Goal: Transaction & Acquisition: Obtain resource

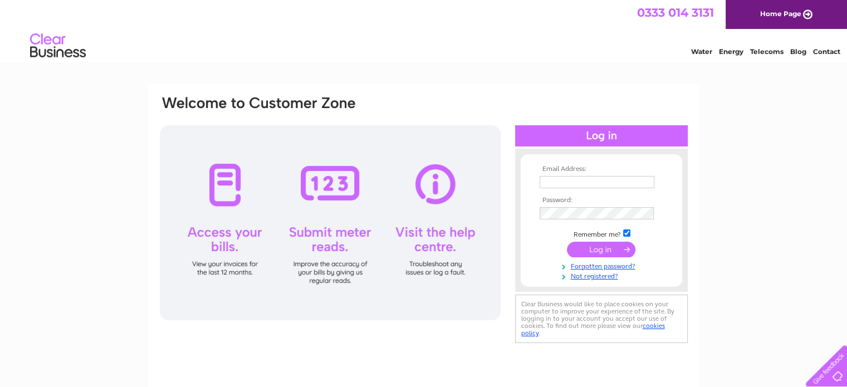
type input "contact@stokesleytowncouncil.gov.uk"
click at [593, 248] on input "submit" at bounding box center [601, 250] width 69 height 16
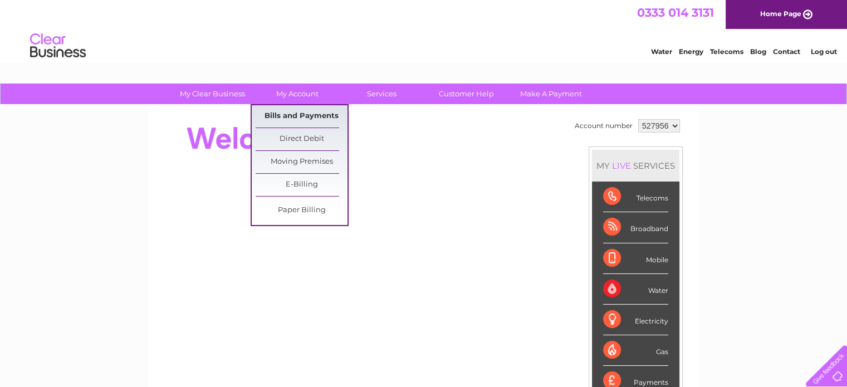
click at [297, 115] on link "Bills and Payments" at bounding box center [302, 116] width 92 height 22
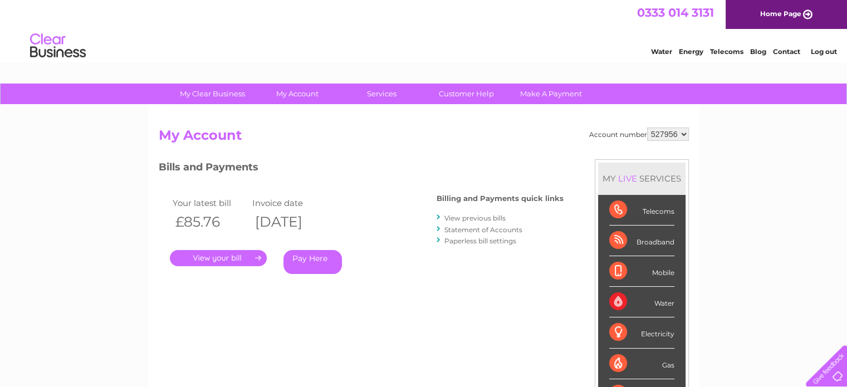
click at [214, 253] on link "." at bounding box center [218, 258] width 97 height 16
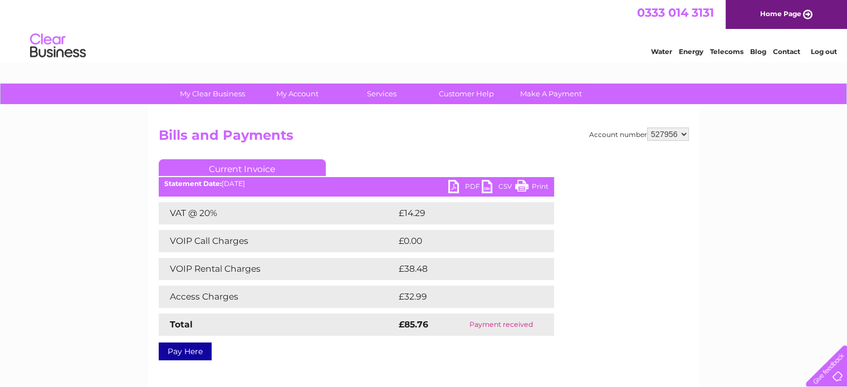
click at [468, 182] on link "PDF" at bounding box center [464, 188] width 33 height 16
